Goal: Check status: Check status

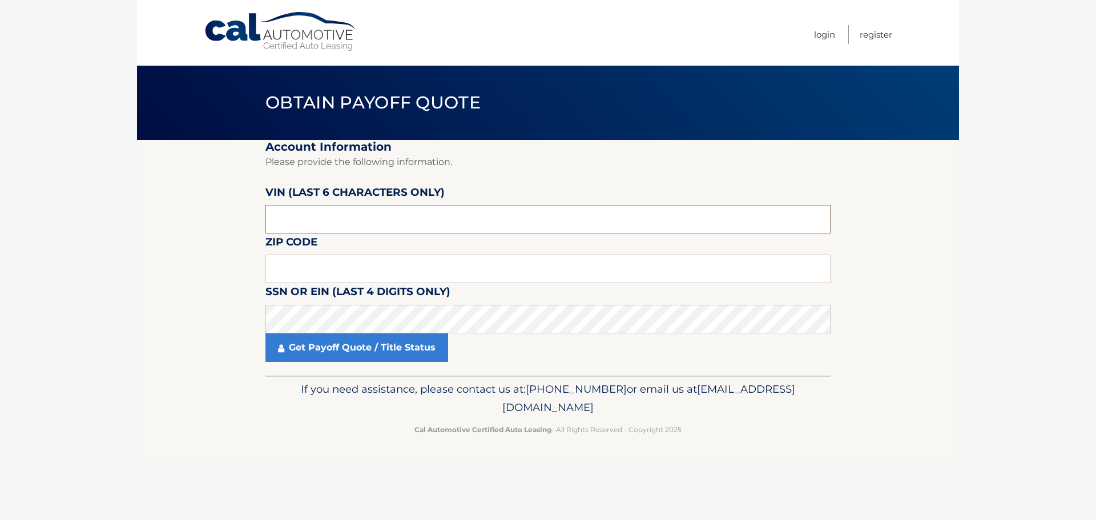
click at [359, 215] on input "text" at bounding box center [547, 219] width 565 height 29
type input "202988"
click at [314, 259] on input "text" at bounding box center [547, 269] width 565 height 29
type input "08872"
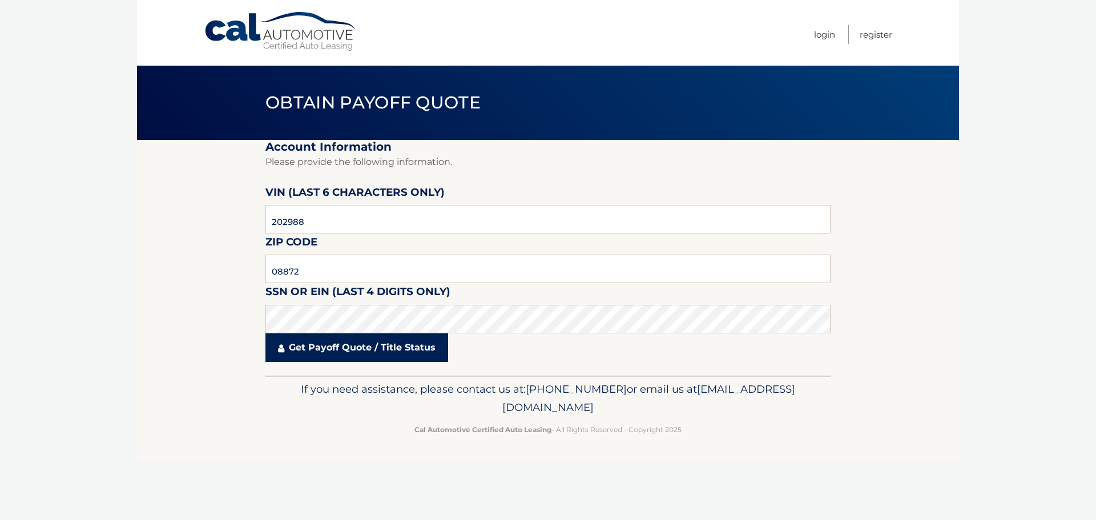
click at [362, 346] on link "Get Payoff Quote / Title Status" at bounding box center [356, 347] width 183 height 29
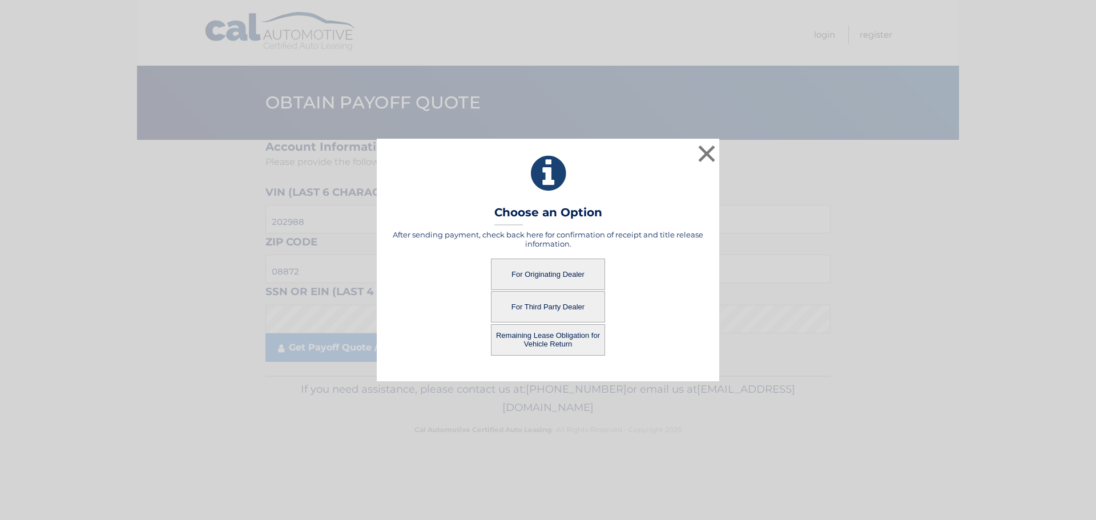
click at [542, 272] on button "For Originating Dealer" at bounding box center [548, 274] width 114 height 31
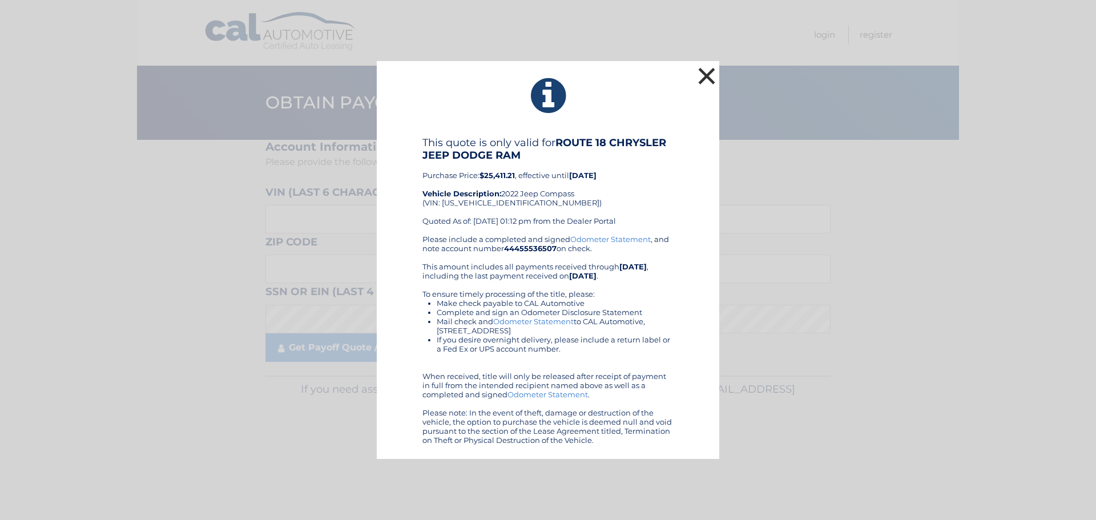
drag, startPoint x: 704, startPoint y: 73, endPoint x: 725, endPoint y: 81, distance: 22.6
click at [715, 87] on button "×" at bounding box center [706, 75] width 23 height 23
